Goal: Task Accomplishment & Management: Complete application form

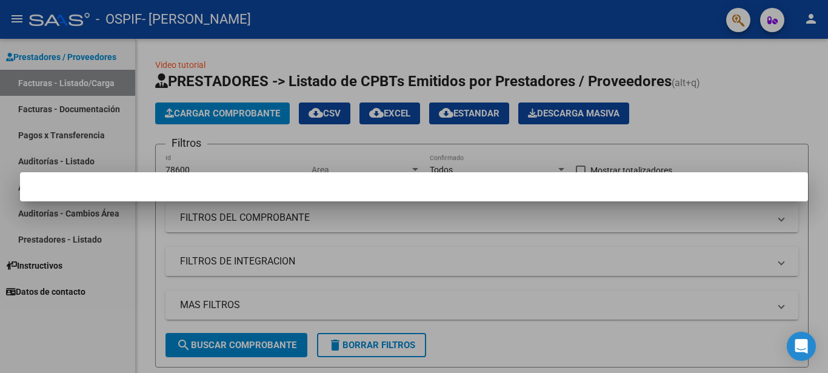
click at [410, 246] on div at bounding box center [414, 186] width 828 height 373
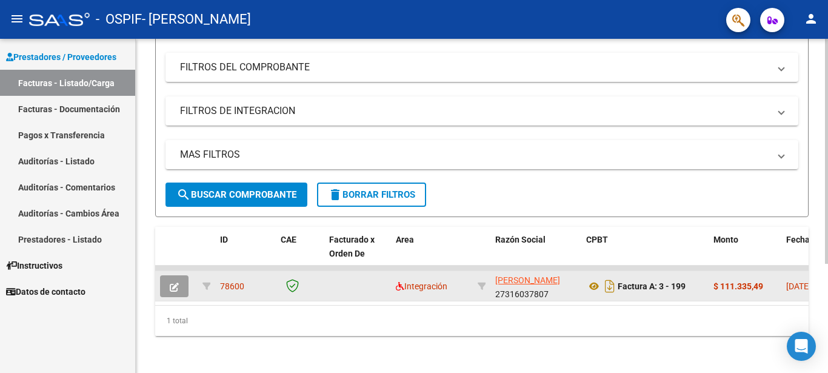
scroll to position [162, 0]
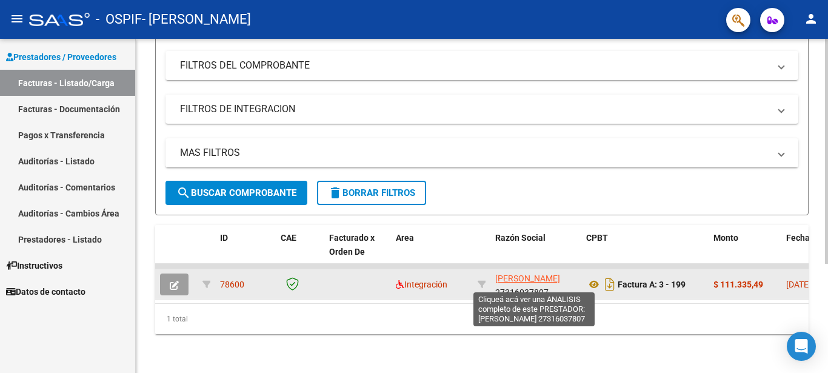
click at [517, 273] on span "[PERSON_NAME]" at bounding box center [527, 278] width 65 height 10
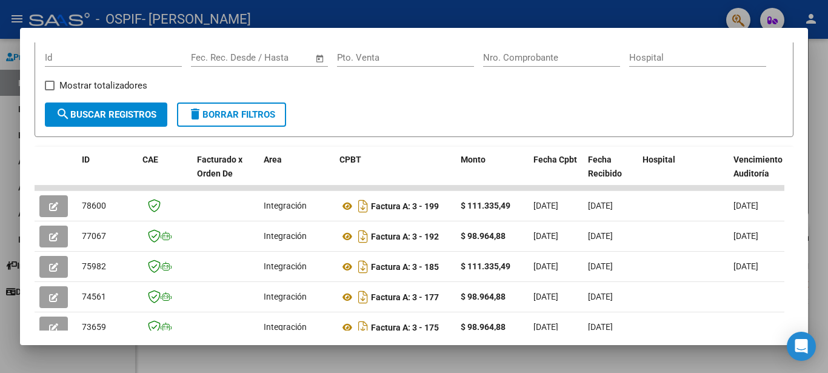
scroll to position [299, 0]
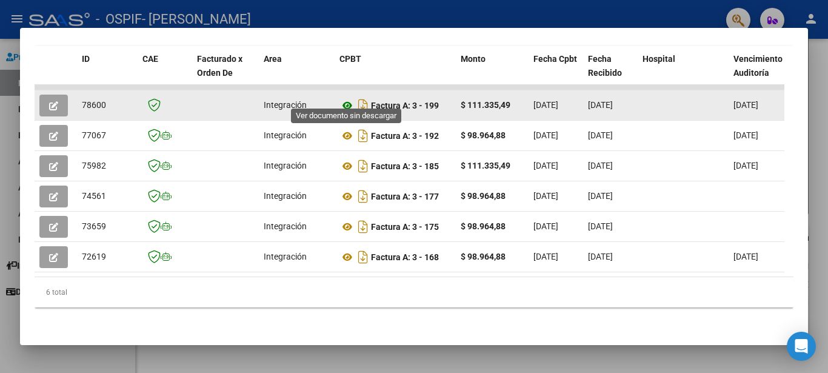
click at [344, 98] on icon at bounding box center [347, 105] width 16 height 15
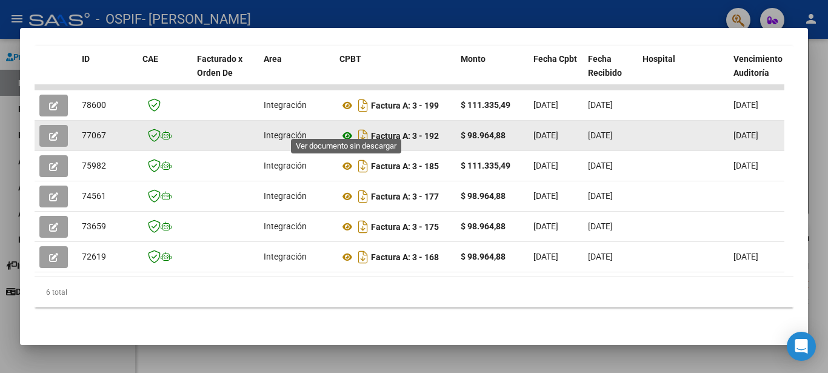
click at [346, 129] on icon at bounding box center [347, 136] width 16 height 15
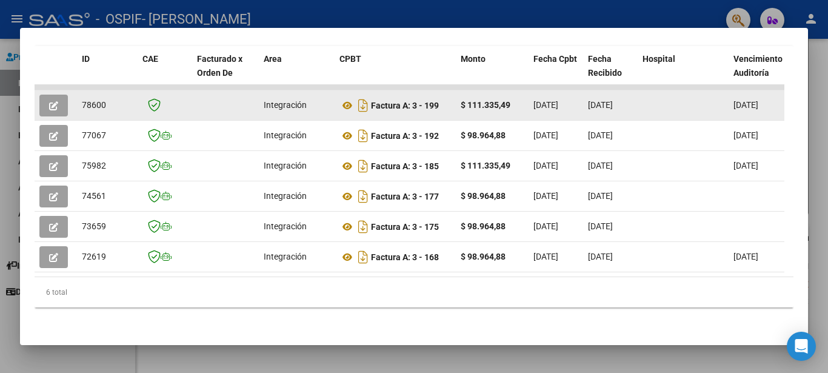
click at [50, 101] on icon "button" at bounding box center [53, 105] width 9 height 9
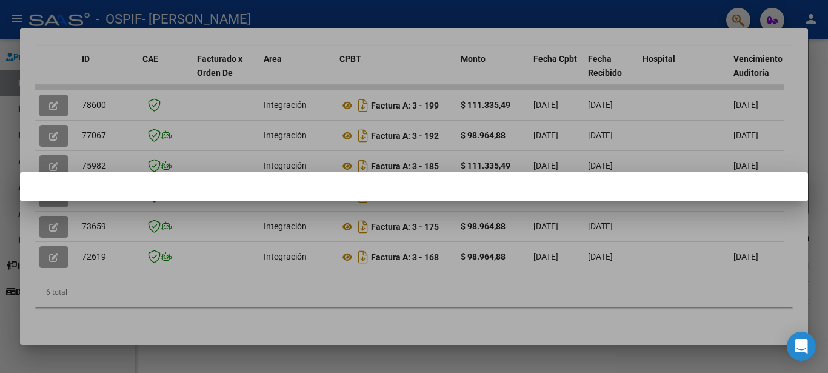
click at [53, 97] on div at bounding box center [414, 186] width 828 height 373
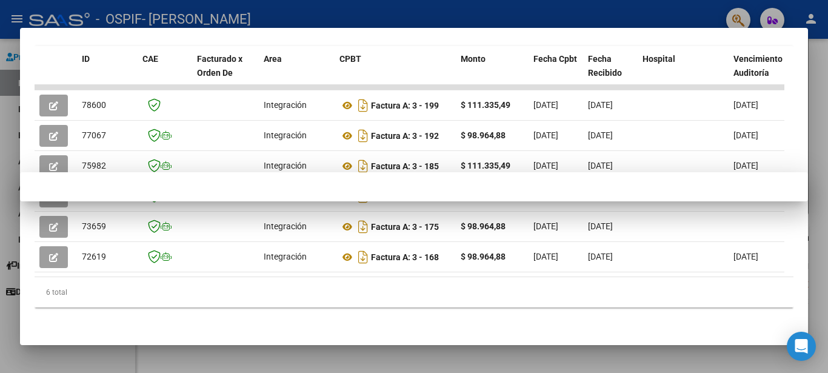
click at [53, 101] on icon "button" at bounding box center [53, 105] width 9 height 9
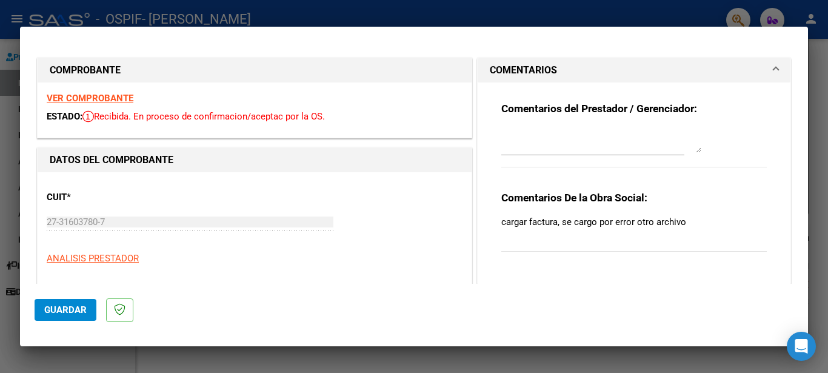
click at [307, 324] on mat-dialog-actions "Guardar" at bounding box center [414, 308] width 759 height 48
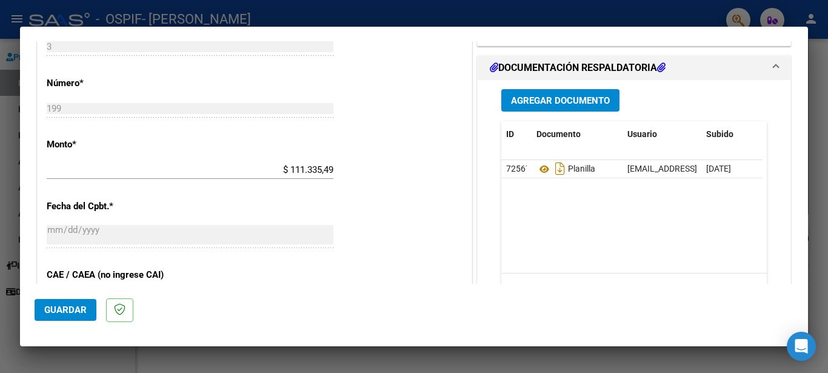
scroll to position [556, 0]
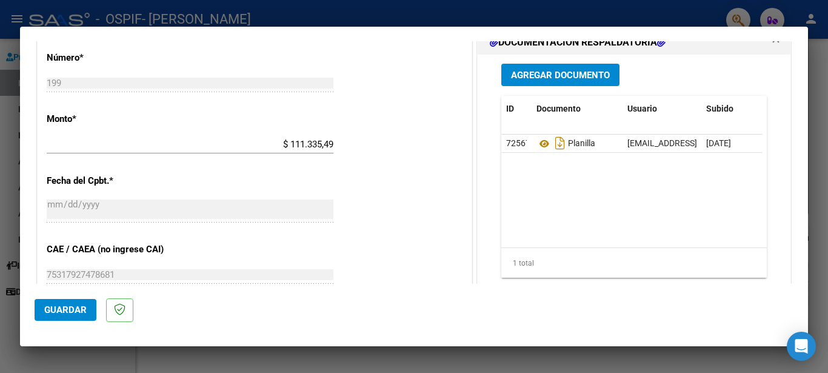
click at [540, 73] on span "Agregar Documento" at bounding box center [560, 75] width 99 height 11
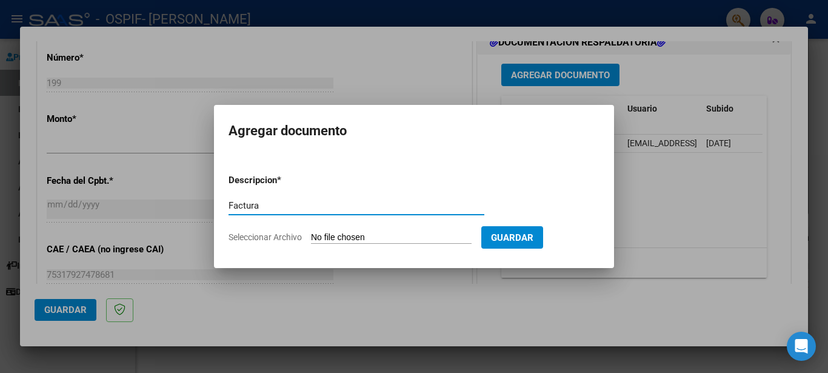
type input "Factura"
click at [397, 234] on input "Seleccionar Archivo" at bounding box center [391, 238] width 161 height 12
type input "C:\fakepath\27316037807_001_00003_00000199.pdf"
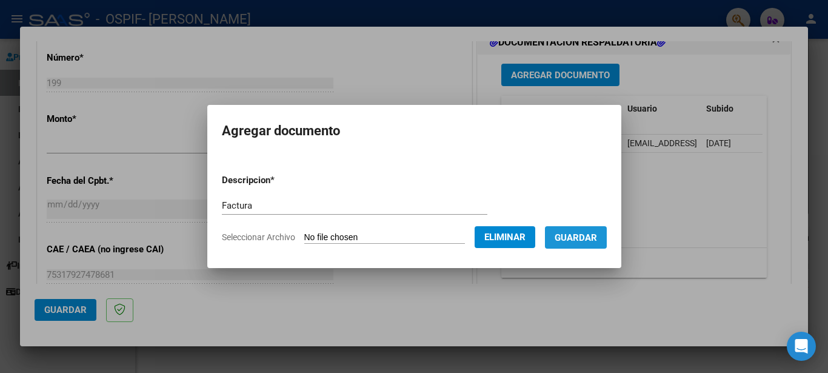
click at [596, 234] on span "Guardar" at bounding box center [576, 237] width 42 height 11
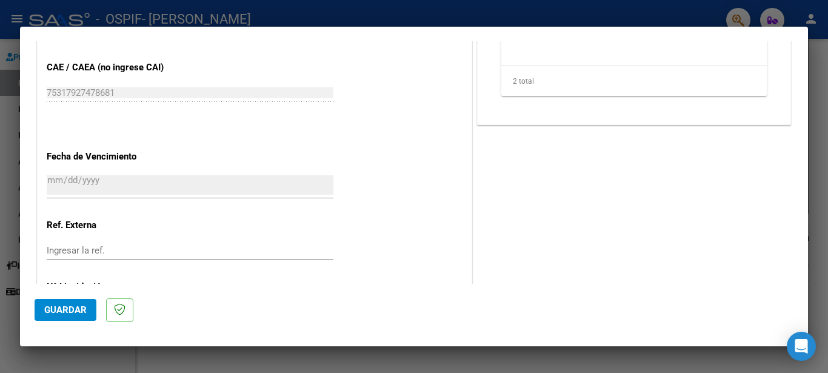
scroll to position [798, 0]
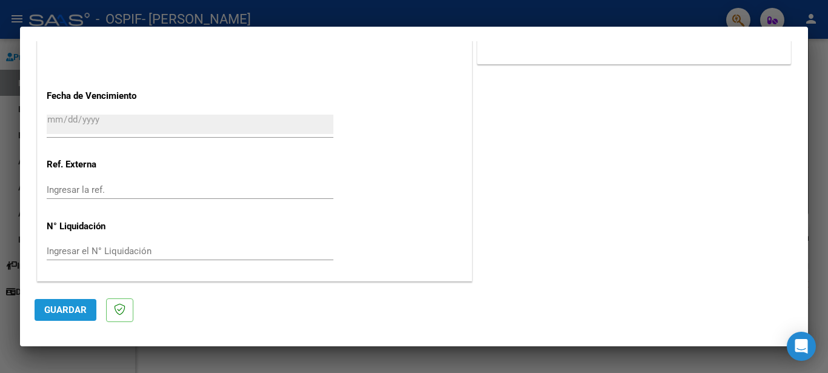
drag, startPoint x: 55, startPoint y: 313, endPoint x: 62, endPoint y: 316, distance: 7.7
click at [56, 313] on span "Guardar" at bounding box center [65, 309] width 42 height 11
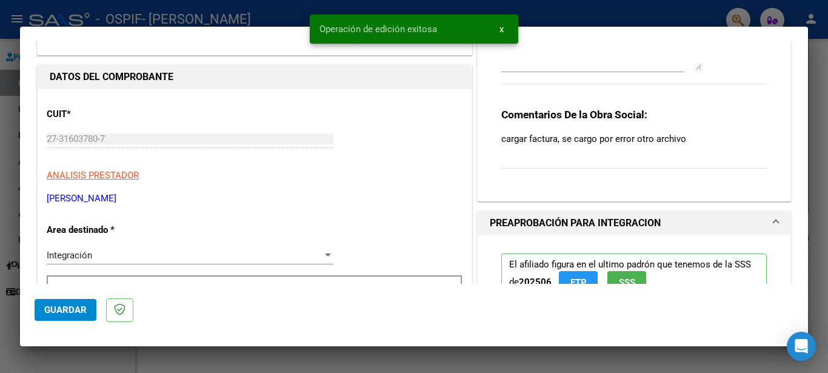
scroll to position [71, 0]
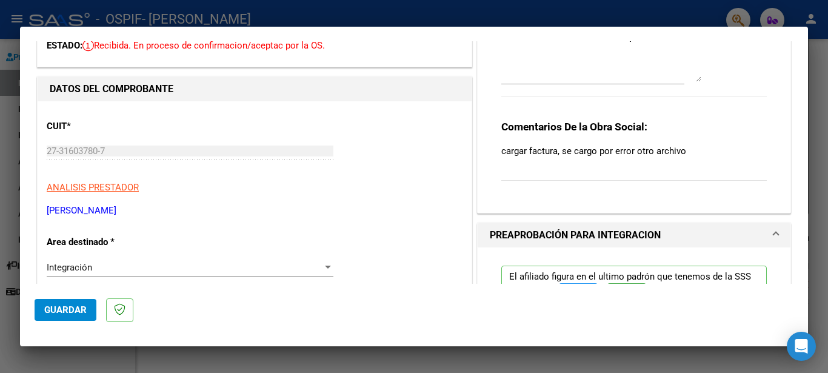
click at [13, 117] on div at bounding box center [414, 186] width 828 height 373
type input "$ 0,00"
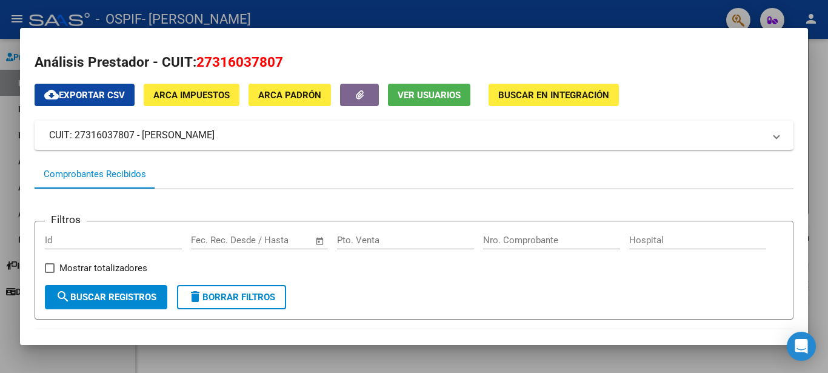
scroll to position [0, 0]
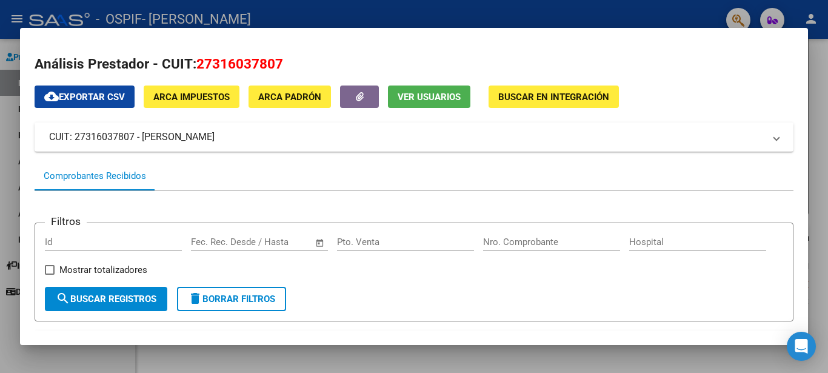
click at [7, 151] on div at bounding box center [414, 186] width 828 height 373
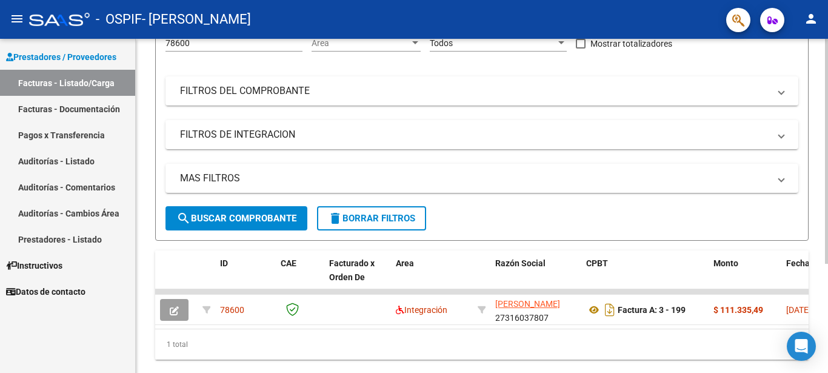
scroll to position [101, 0]
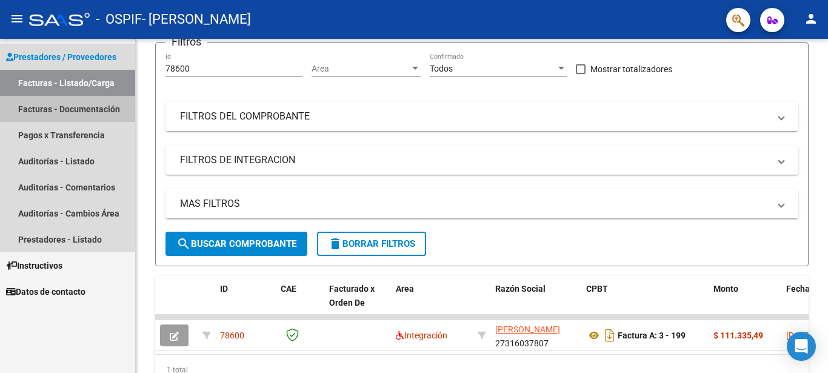
click at [77, 109] on link "Facturas - Documentación" at bounding box center [67, 109] width 135 height 26
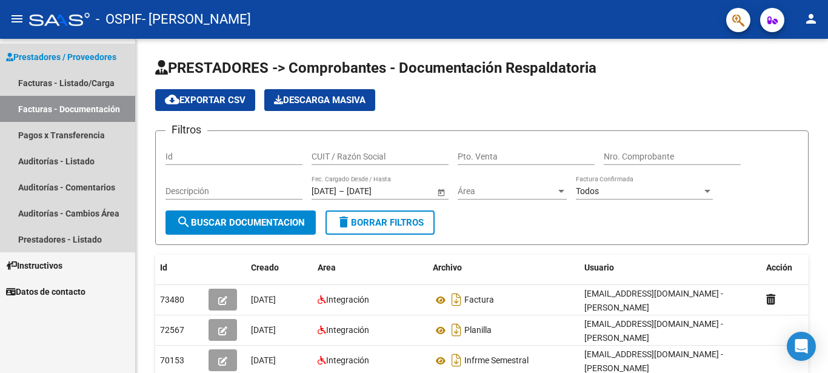
click at [95, 112] on link "Facturas - Documentación" at bounding box center [67, 109] width 135 height 26
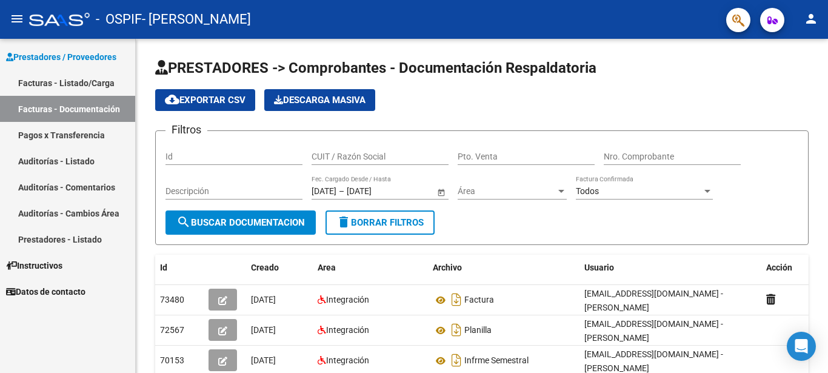
click at [65, 82] on link "Facturas - Listado/Carga" at bounding box center [67, 83] width 135 height 26
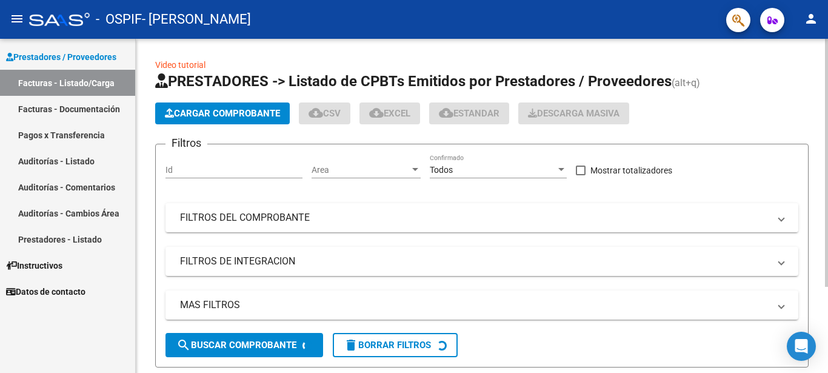
click at [195, 114] on span "Cargar Comprobante" at bounding box center [222, 113] width 115 height 11
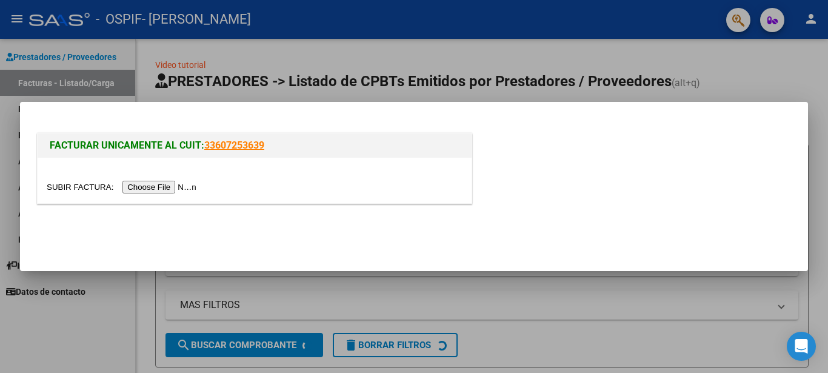
click at [158, 184] on input "file" at bounding box center [123, 187] width 153 height 13
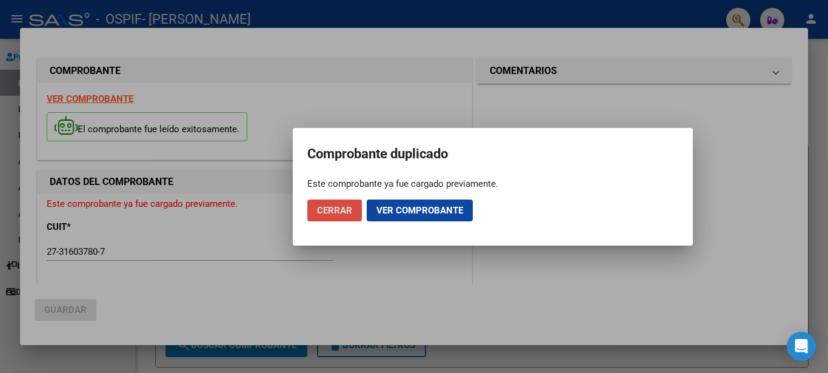
click at [330, 213] on span "Cerrar" at bounding box center [334, 210] width 35 height 11
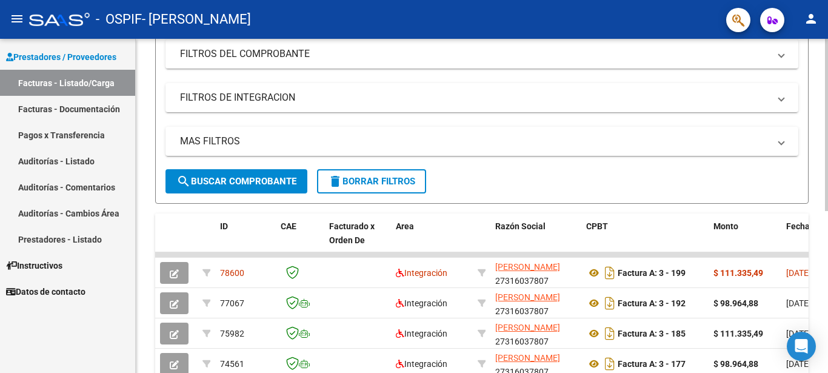
scroll to position [182, 0]
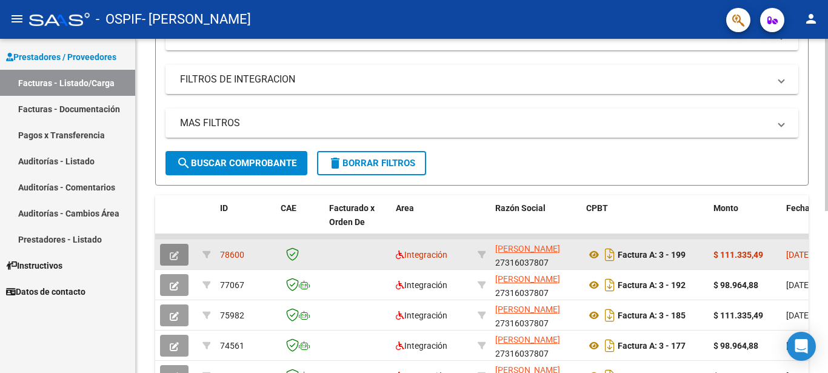
click at [171, 254] on icon "button" at bounding box center [174, 255] width 9 height 9
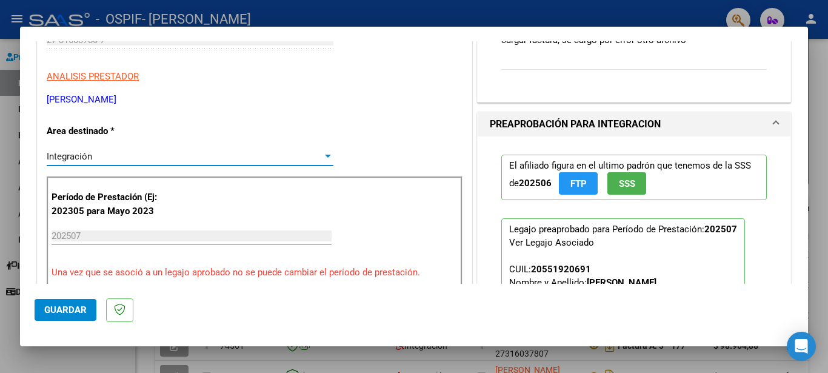
click at [104, 159] on div "Integración" at bounding box center [185, 156] width 276 height 11
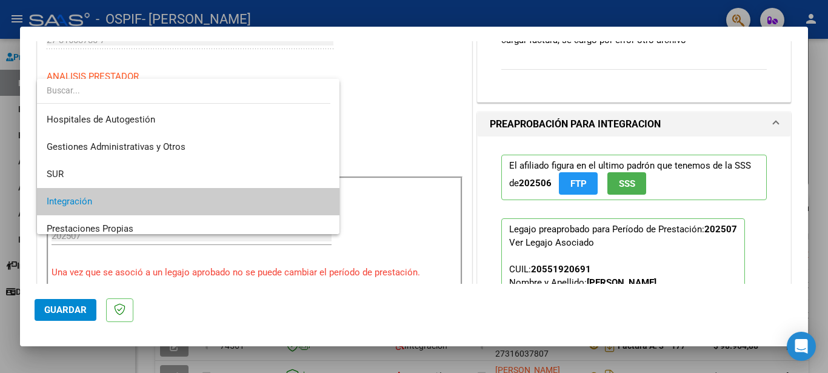
scroll to position [45, 0]
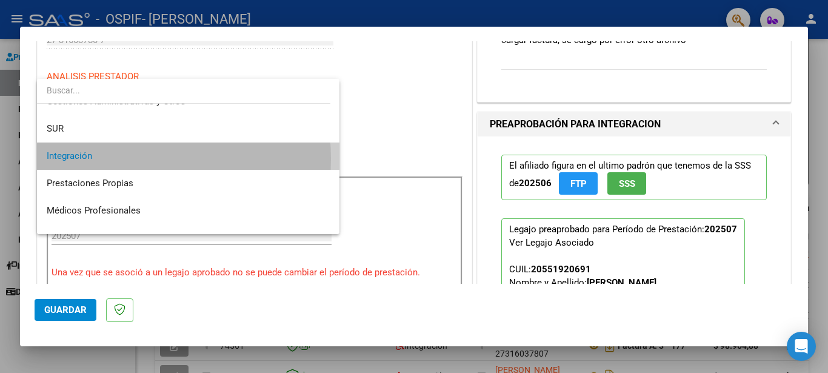
click at [104, 159] on span "Integración" at bounding box center [188, 155] width 283 height 27
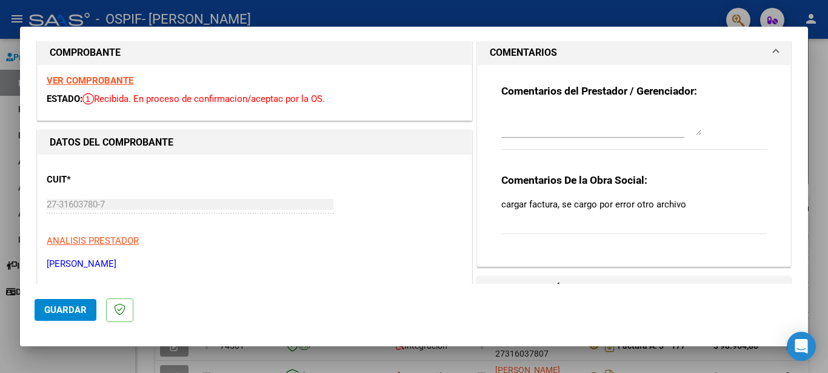
scroll to position [0, 0]
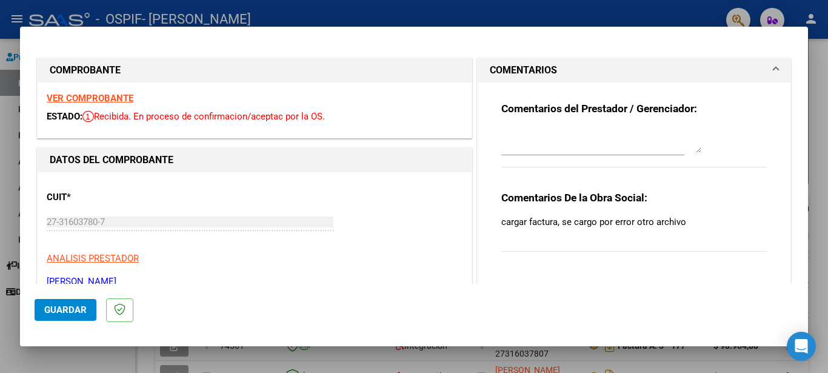
click at [104, 98] on strong "VER COMPROBANTE" at bounding box center [90, 98] width 87 height 11
click at [522, 149] on textarea at bounding box center [601, 141] width 200 height 24
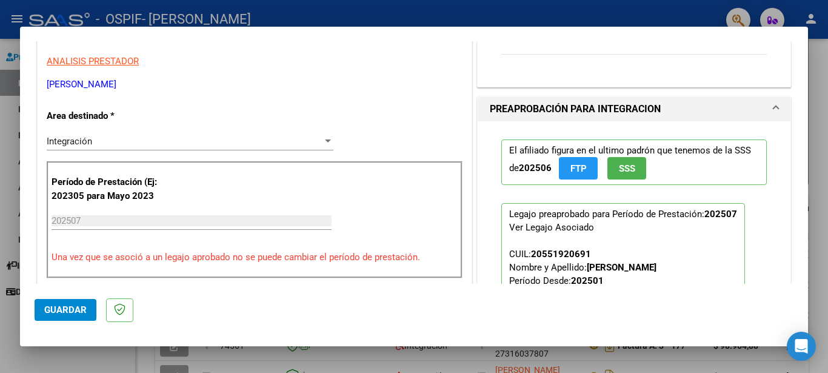
scroll to position [61, 0]
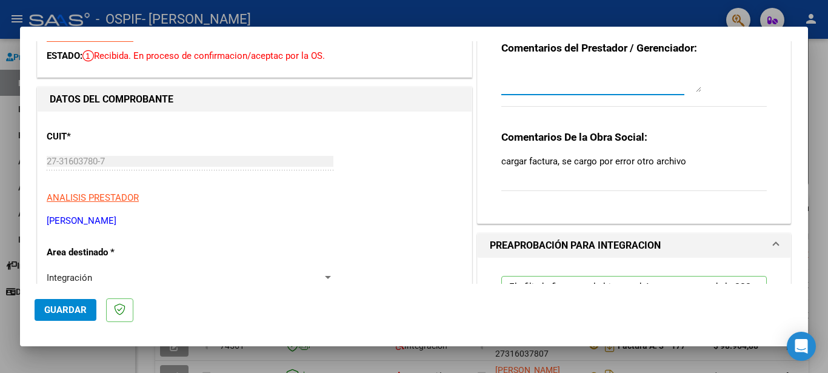
click at [534, 82] on textarea at bounding box center [601, 80] width 200 height 24
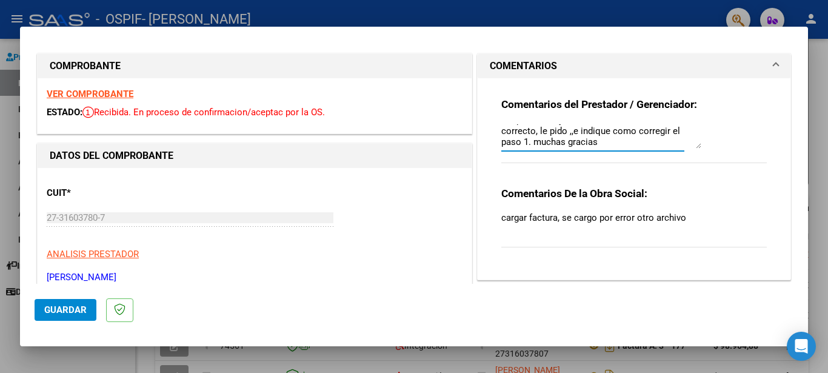
scroll to position [0, 0]
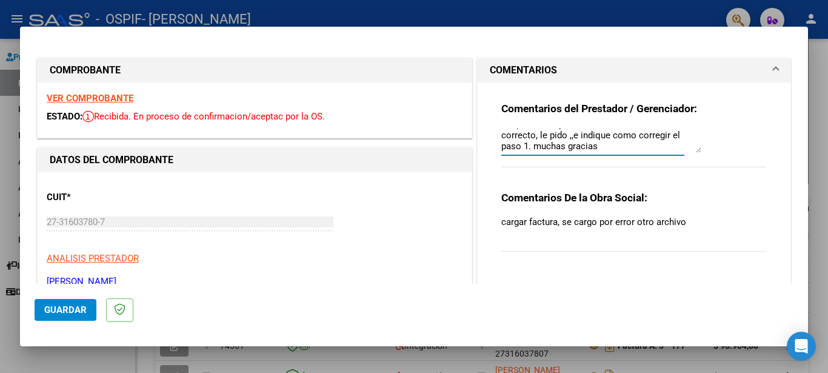
type textarea "Buenos dias. Cargo la factura como documento adjuntoya que no ,e deja cargarla …"
click at [301, 125] on div "VER COMPROBANTE ESTADO: Recibida. En proceso de confirmacion/aceptac por la OS." at bounding box center [255, 109] width 434 height 55
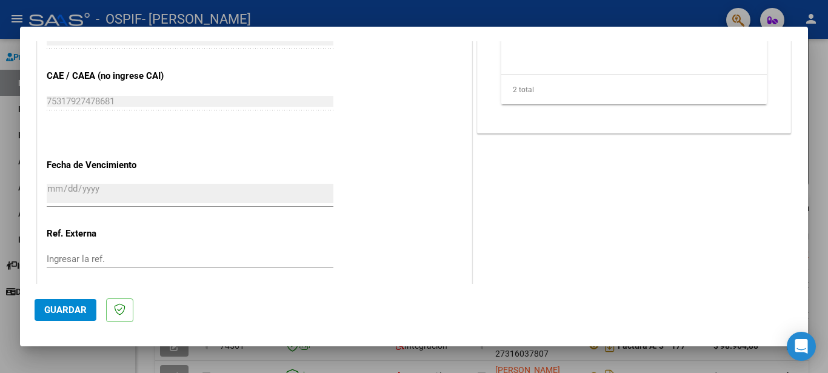
scroll to position [798, 0]
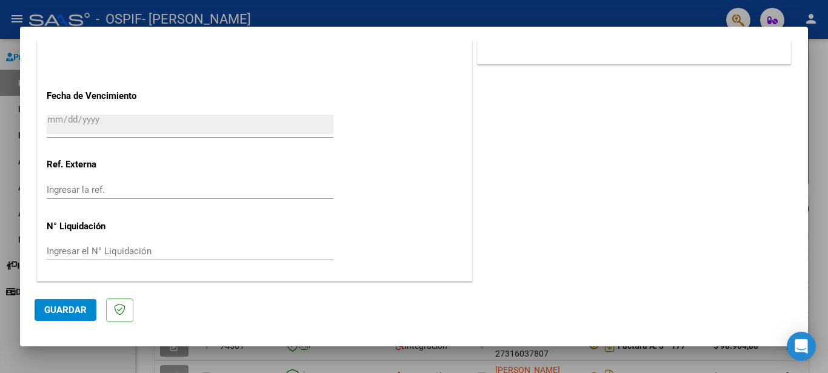
click at [53, 309] on span "Guardar" at bounding box center [65, 309] width 42 height 11
click at [6, 121] on div at bounding box center [414, 186] width 828 height 373
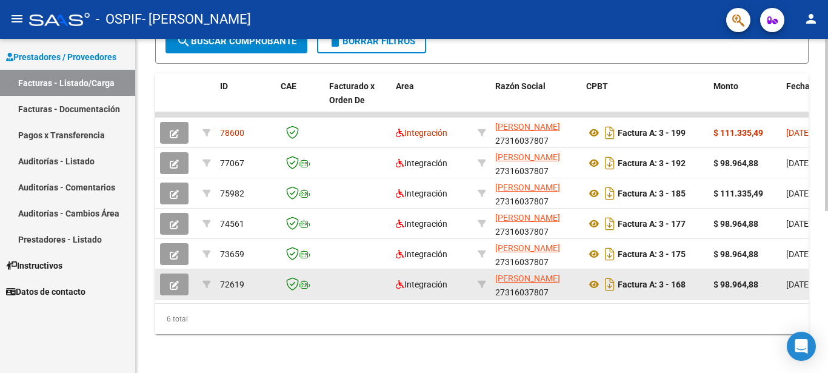
scroll to position [313, 0]
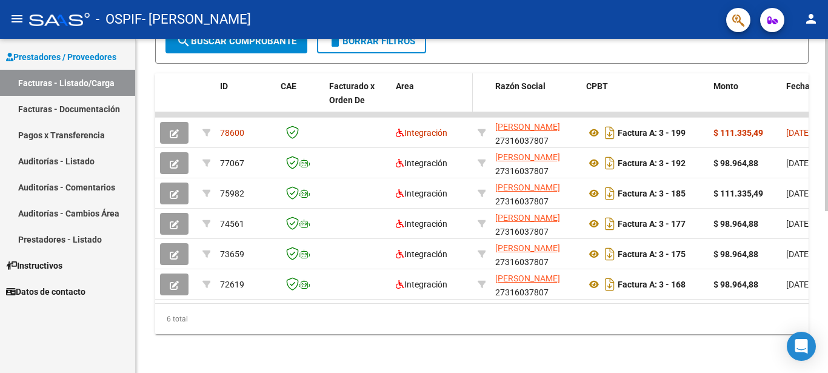
drag, startPoint x: 784, startPoint y: 123, endPoint x: 461, endPoint y: 82, distance: 326.2
click at [461, 82] on div "Area" at bounding box center [432, 86] width 72 height 14
drag, startPoint x: 611, startPoint y: 121, endPoint x: 556, endPoint y: 89, distance: 63.8
click at [556, 89] on datatable-header-cell "Razón Social" at bounding box center [535, 99] width 91 height 53
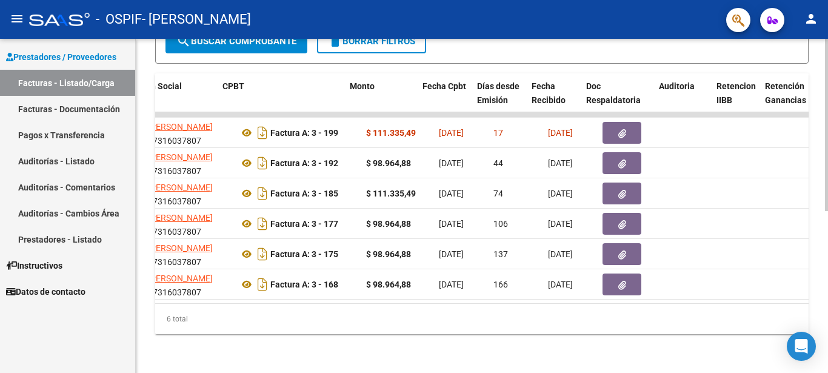
scroll to position [0, 364]
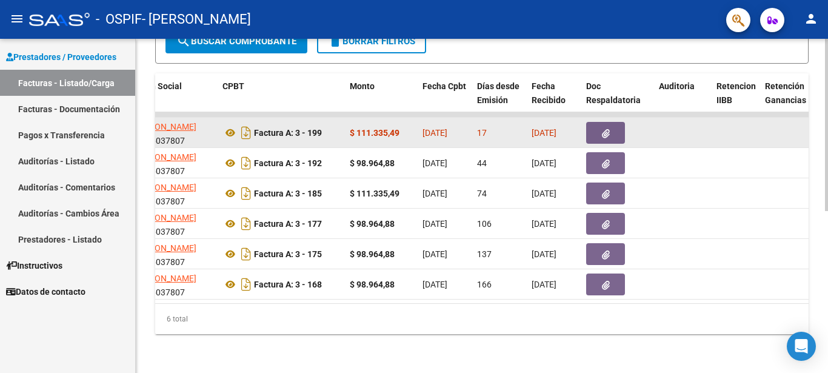
click at [597, 123] on button "button" at bounding box center [605, 133] width 39 height 22
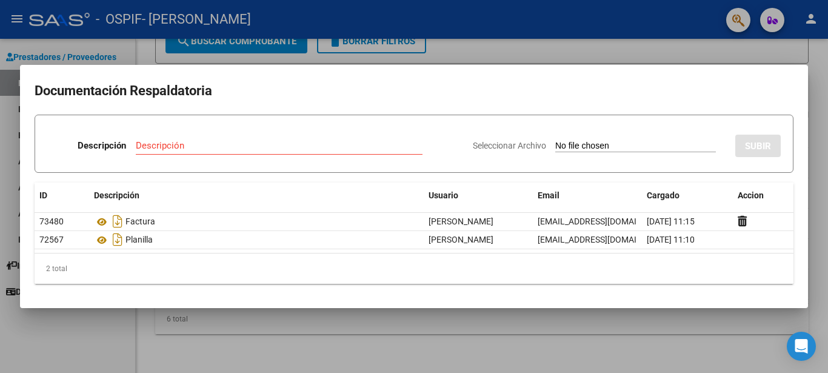
click at [814, 76] on div at bounding box center [414, 186] width 828 height 373
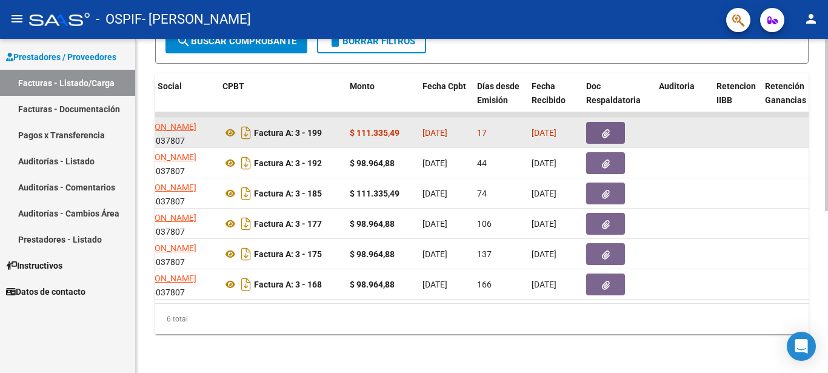
drag, startPoint x: 605, startPoint y: 124, endPoint x: 553, endPoint y: 111, distance: 53.2
click at [553, 118] on datatable-body-cell "[DATE]" at bounding box center [554, 133] width 55 height 30
click at [607, 129] on icon "button" at bounding box center [606, 133] width 8 height 9
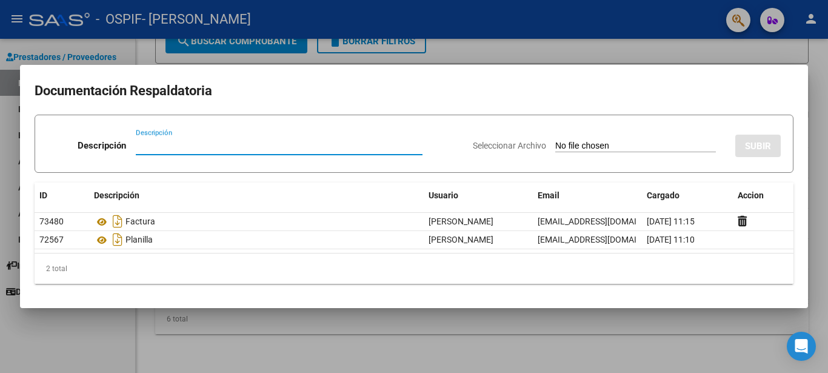
drag, startPoint x: 318, startPoint y: 82, endPoint x: 396, endPoint y: 84, distance: 78.2
click at [327, 82] on h2 "Documentación Respaldatoria" at bounding box center [414, 90] width 759 height 23
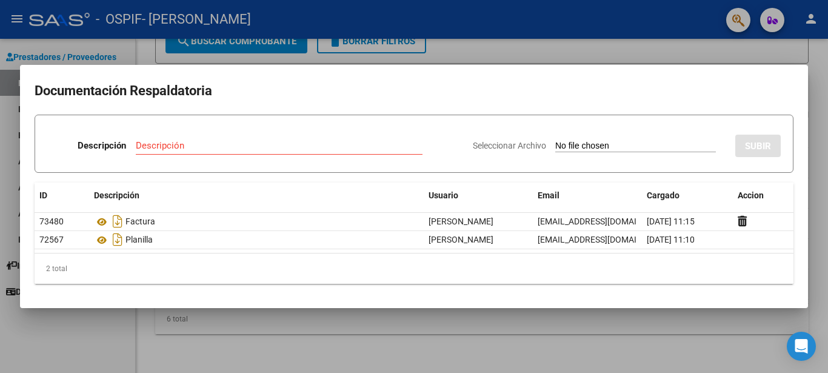
click at [817, 72] on div at bounding box center [414, 186] width 828 height 373
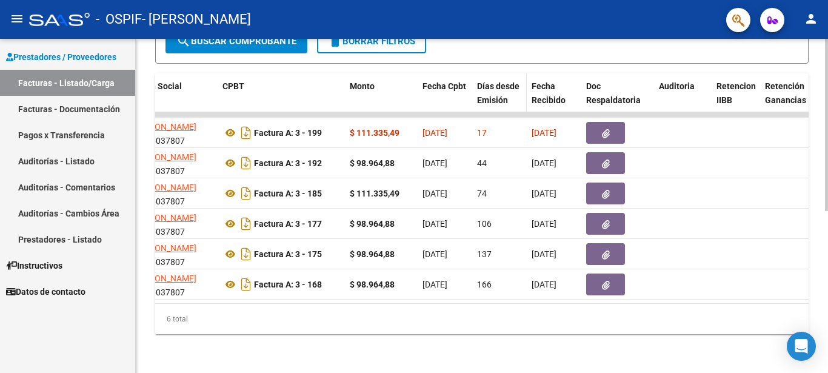
click at [492, 87] on span "Días desde Emisión" at bounding box center [498, 93] width 42 height 24
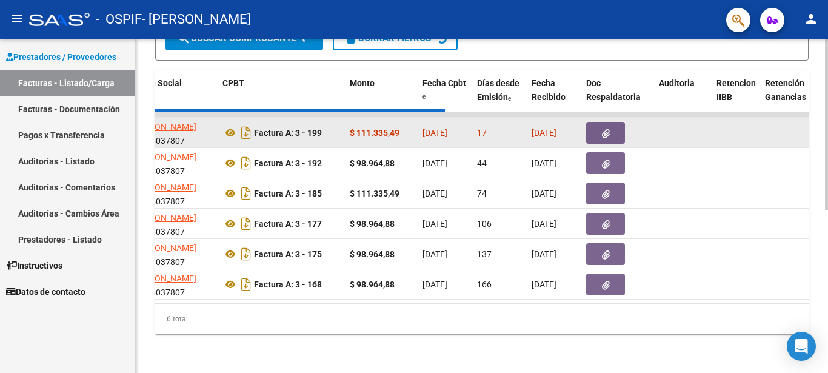
drag, startPoint x: 495, startPoint y: 136, endPoint x: 532, endPoint y: 136, distance: 37.0
click at [501, 136] on datatable-body-cell "17" at bounding box center [499, 133] width 55 height 30
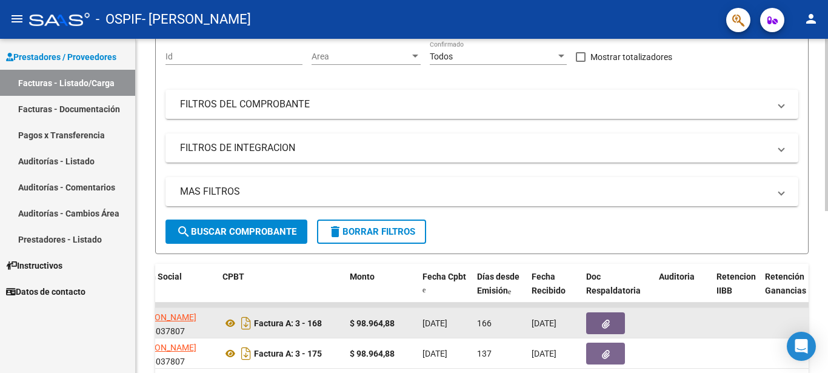
scroll to position [253, 0]
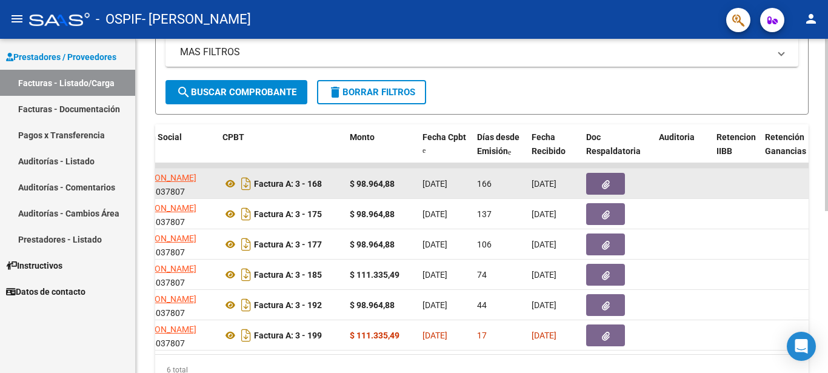
click at [740, 185] on datatable-body-cell at bounding box center [736, 184] width 48 height 30
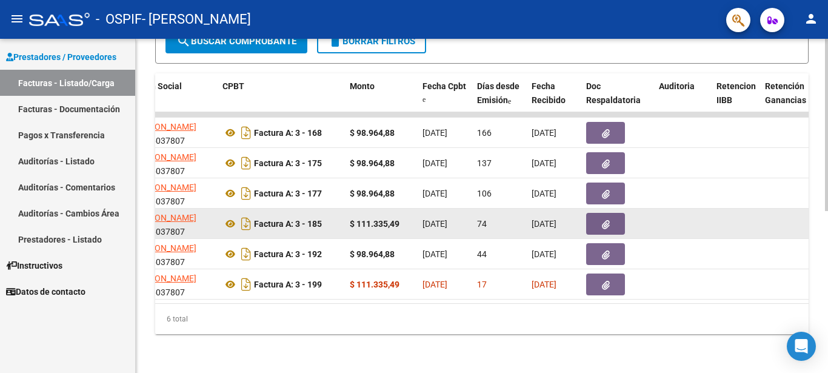
scroll to position [313, 0]
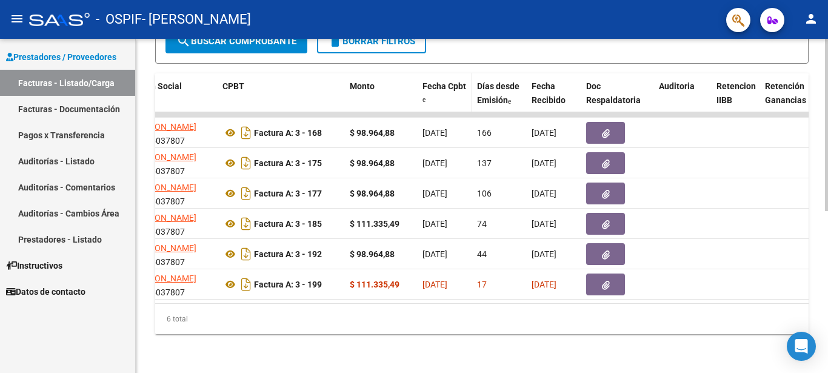
click at [423, 96] on span at bounding box center [423, 99] width 3 height 7
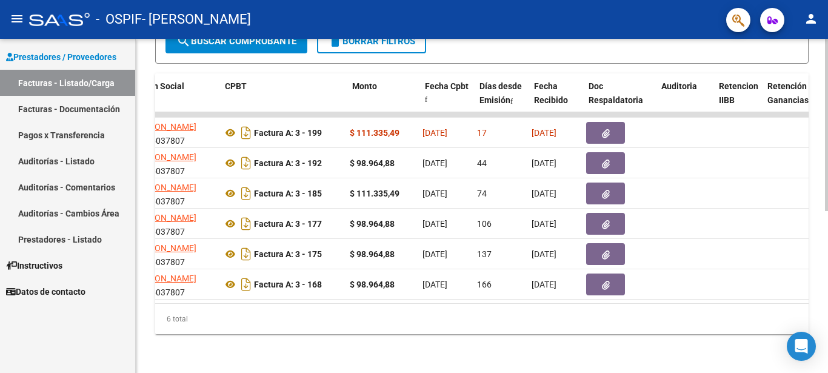
scroll to position [0, 0]
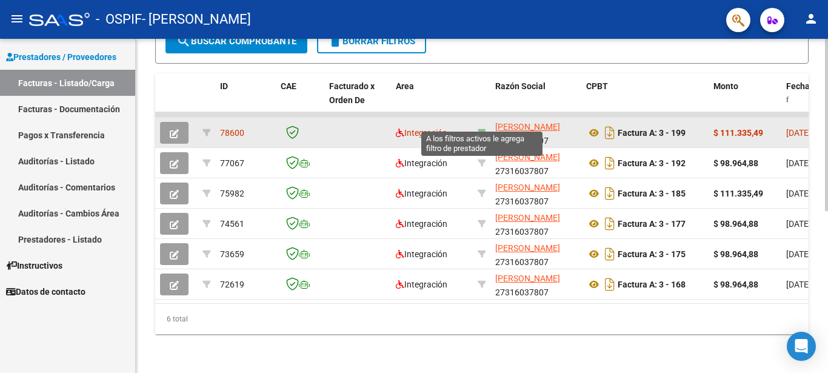
click at [484, 129] on icon at bounding box center [482, 133] width 8 height 8
type input "27316037807"
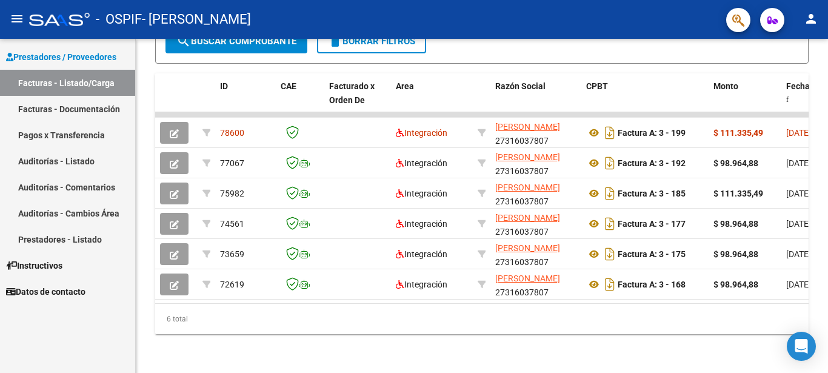
click at [84, 187] on link "Auditorías - Comentarios" at bounding box center [67, 187] width 135 height 26
